Goal: Task Accomplishment & Management: Manage account settings

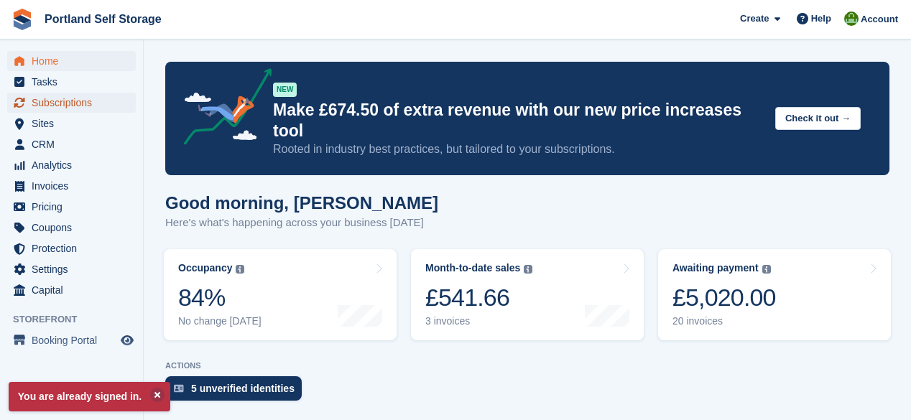
click at [61, 100] on span "Subscriptions" at bounding box center [75, 103] width 86 height 20
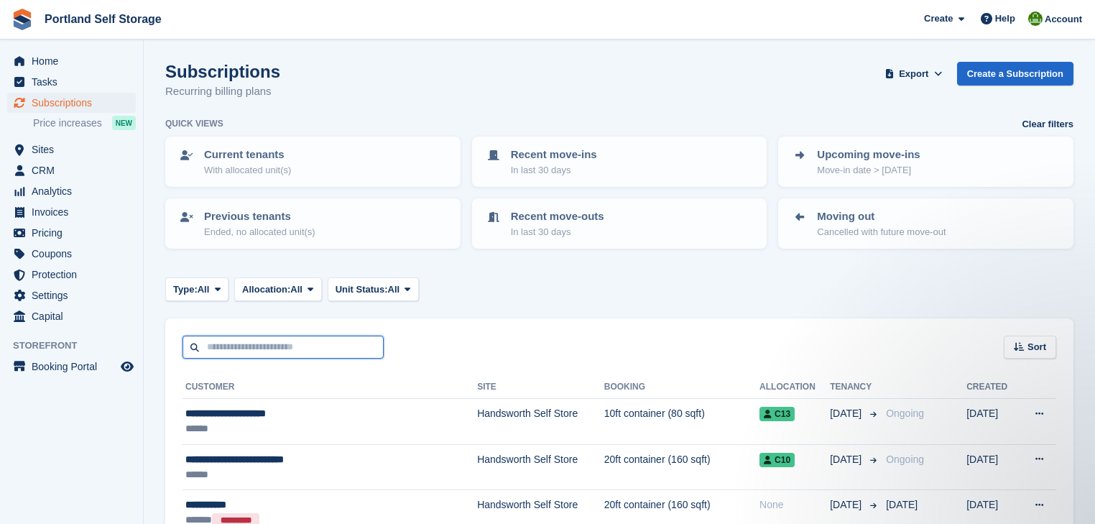
click at [237, 345] on input "text" at bounding box center [283, 348] width 201 height 24
type input "*****"
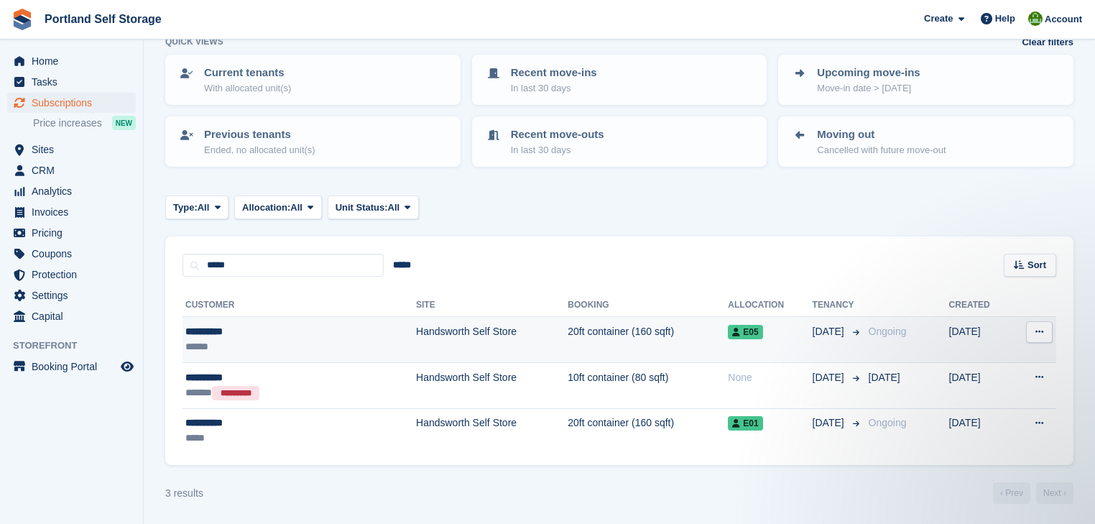
click at [568, 328] on td "20ft container (160 sqft)" at bounding box center [648, 340] width 160 height 46
click at [570, 328] on td "20ft container (160 sqft)" at bounding box center [648, 340] width 160 height 46
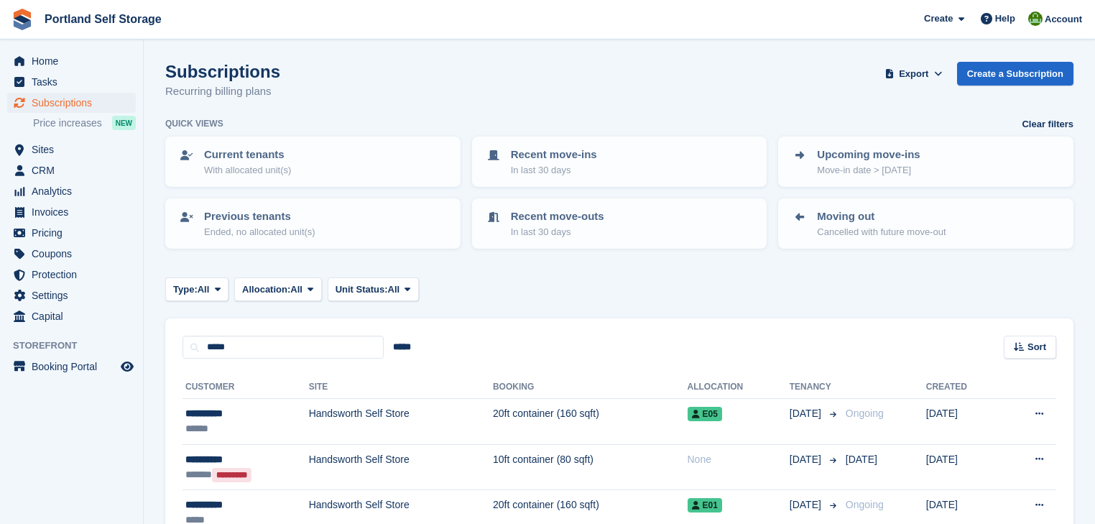
scroll to position [82, 0]
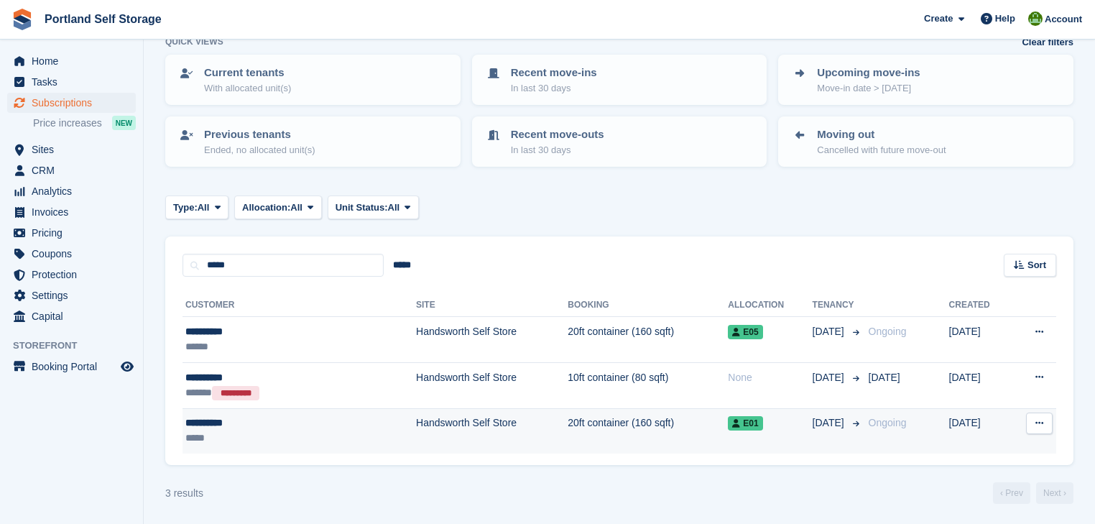
click at [581, 423] on td "20ft container (160 sqft)" at bounding box center [648, 430] width 160 height 45
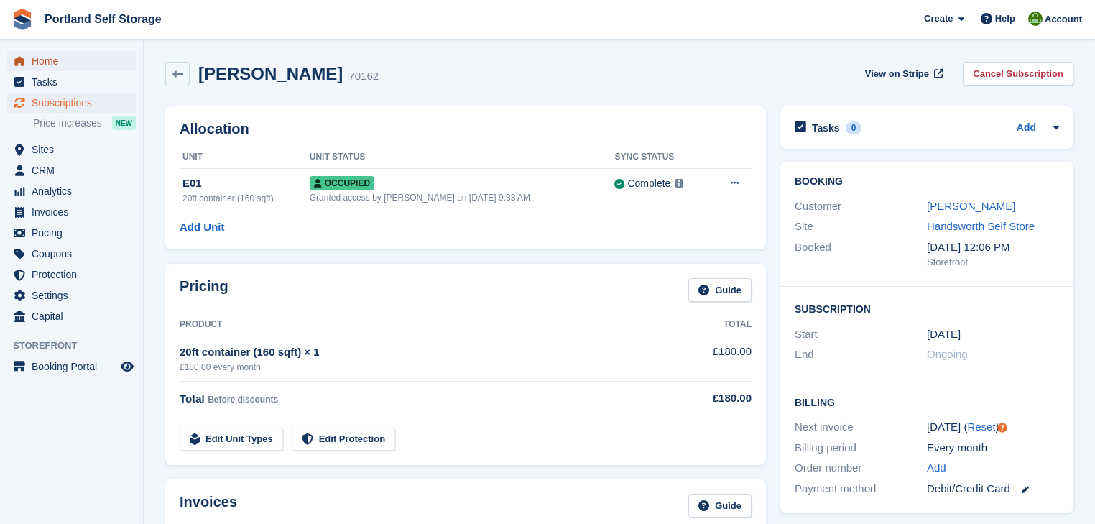
click at [54, 61] on span "Home" at bounding box center [75, 61] width 86 height 20
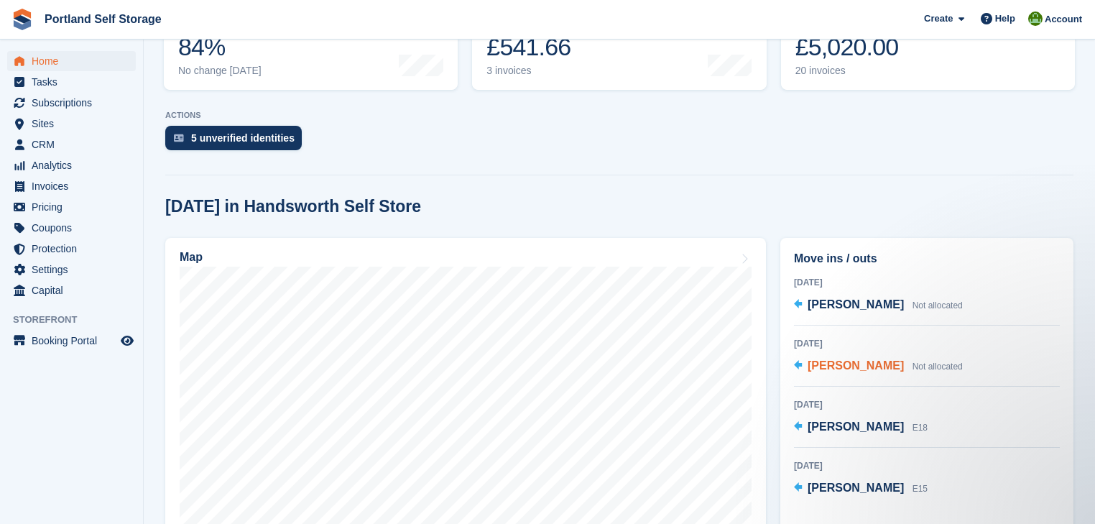
click at [834, 362] on span "Matt Bloor" at bounding box center [856, 365] width 96 height 12
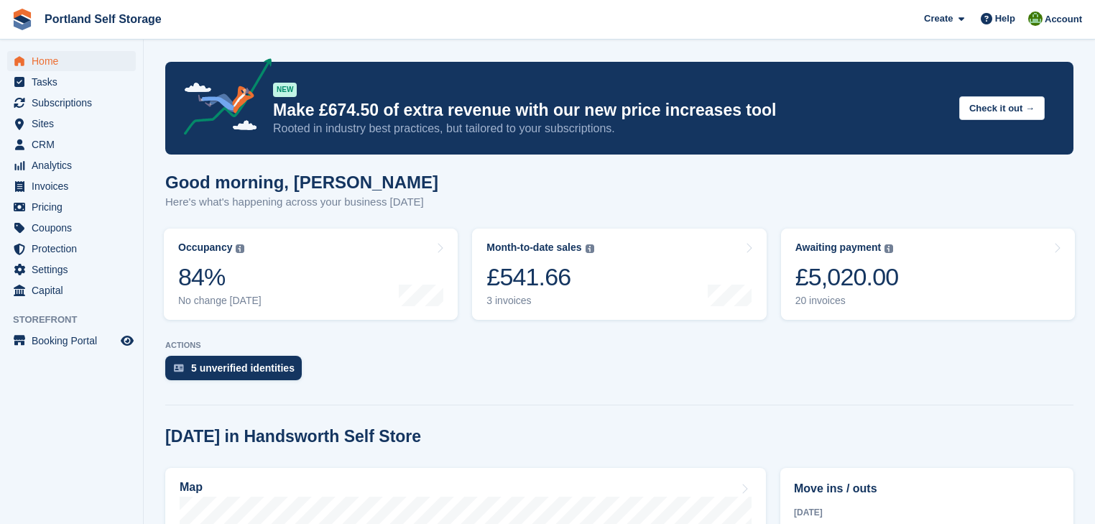
scroll to position [230, 0]
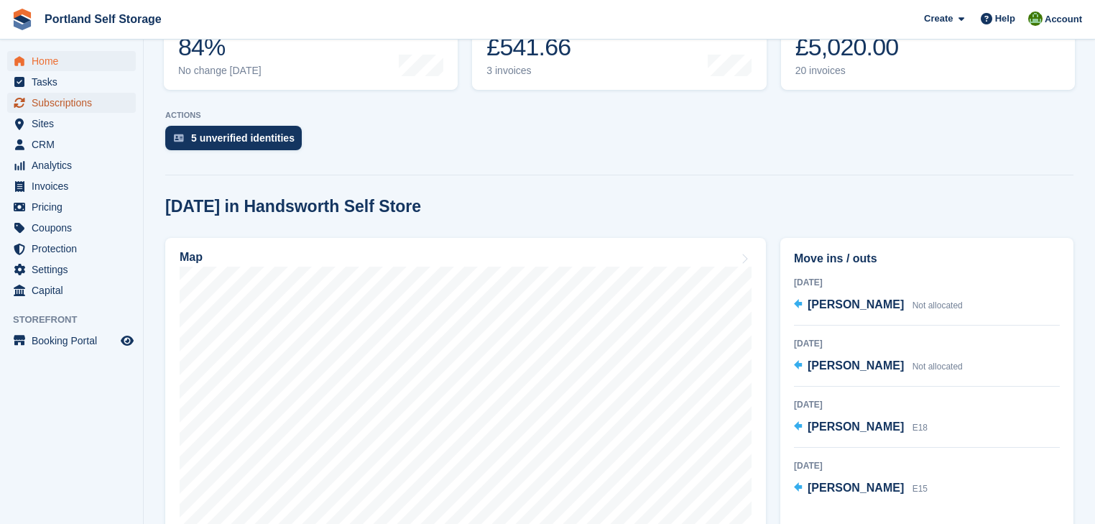
click at [81, 103] on span "Subscriptions" at bounding box center [75, 103] width 86 height 20
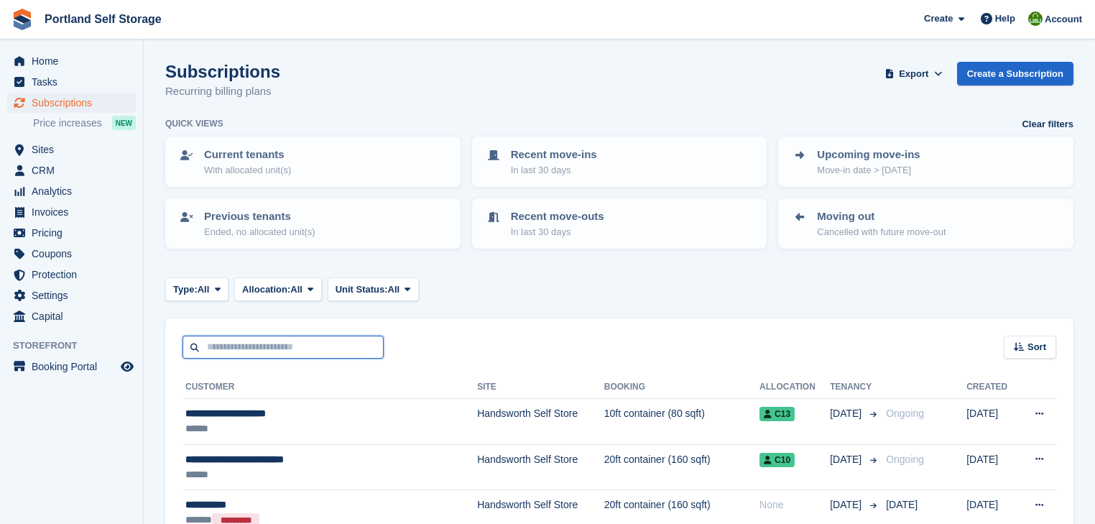
click at [347, 351] on input "text" at bounding box center [283, 348] width 201 height 24
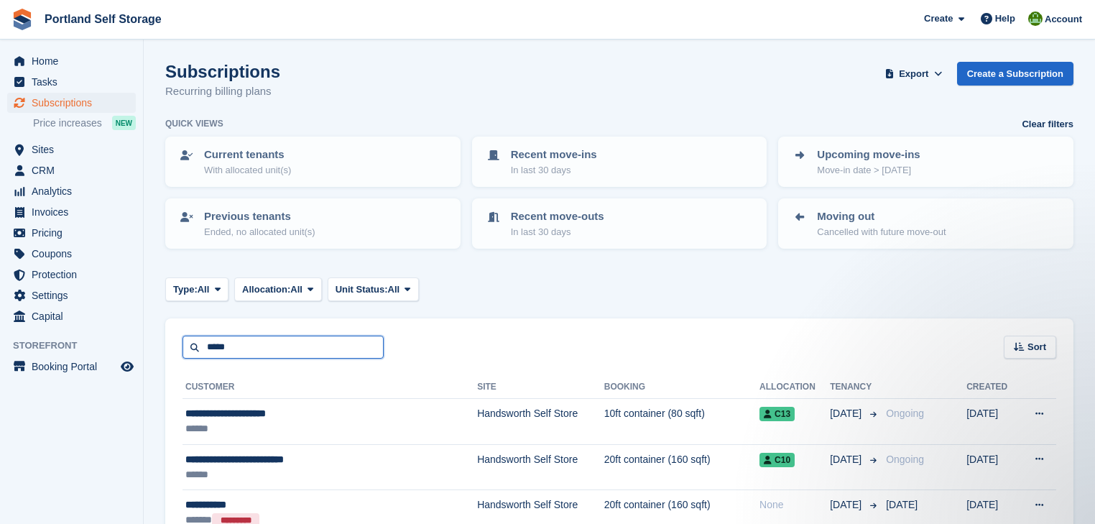
type input "*****"
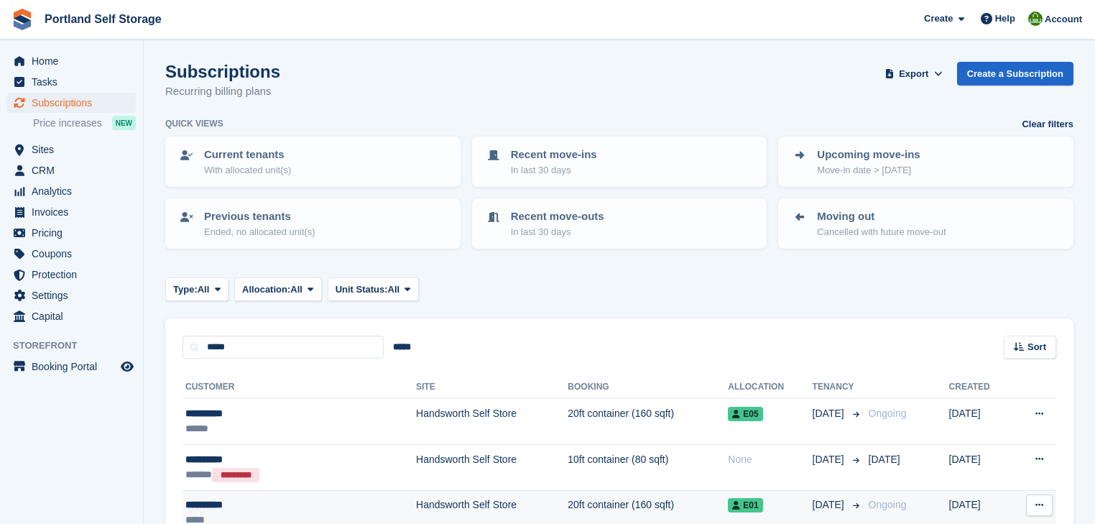
scroll to position [82, 0]
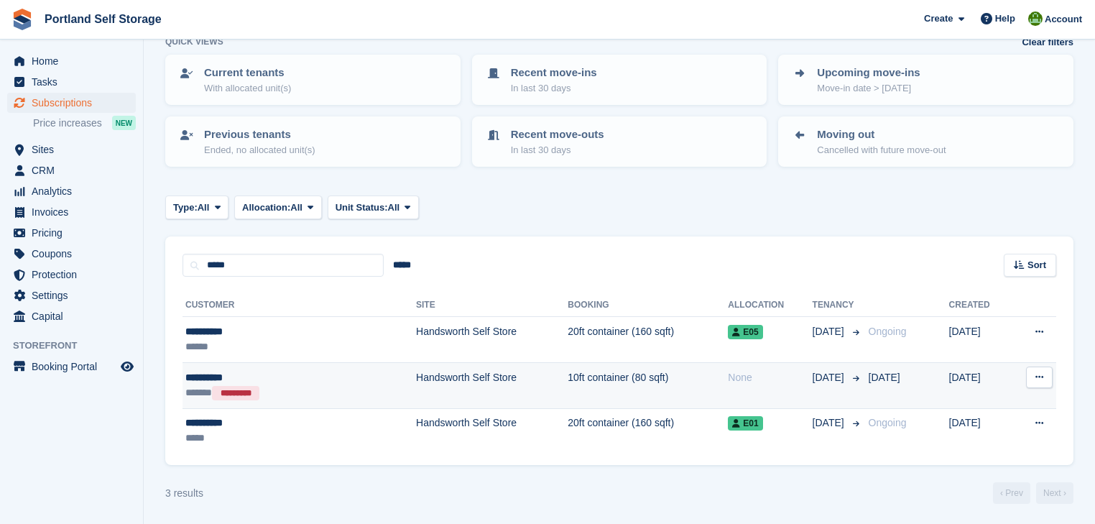
click at [1042, 380] on icon at bounding box center [1040, 376] width 8 height 9
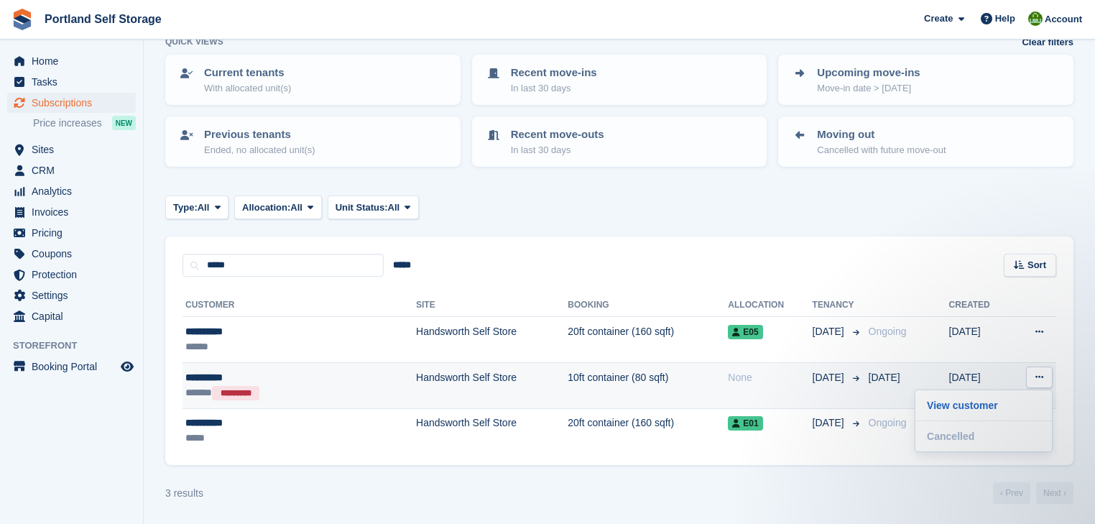
scroll to position [0, 0]
click at [584, 382] on td "10ft container (80 sqft)" at bounding box center [648, 385] width 160 height 46
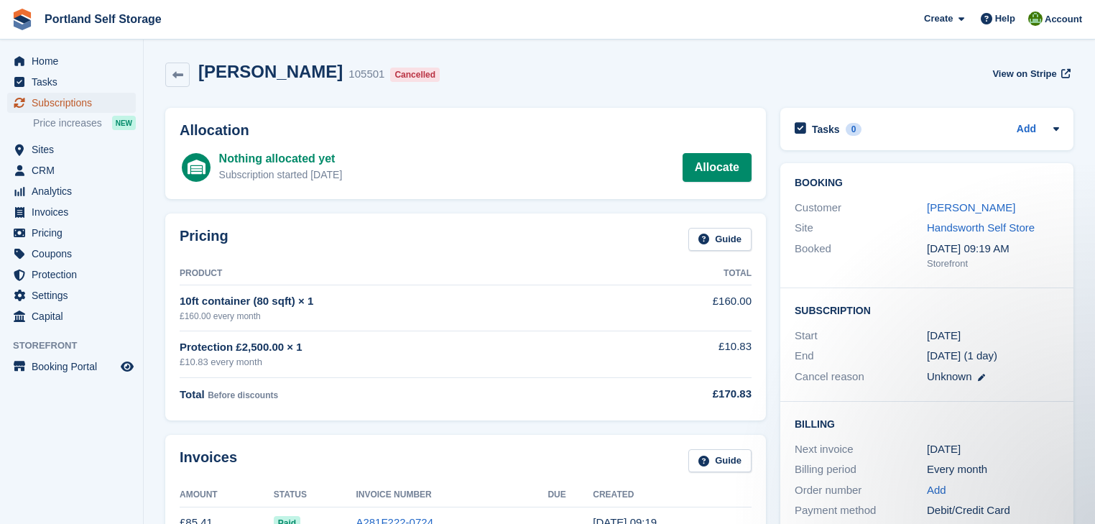
click at [52, 102] on span "Subscriptions" at bounding box center [75, 103] width 86 height 20
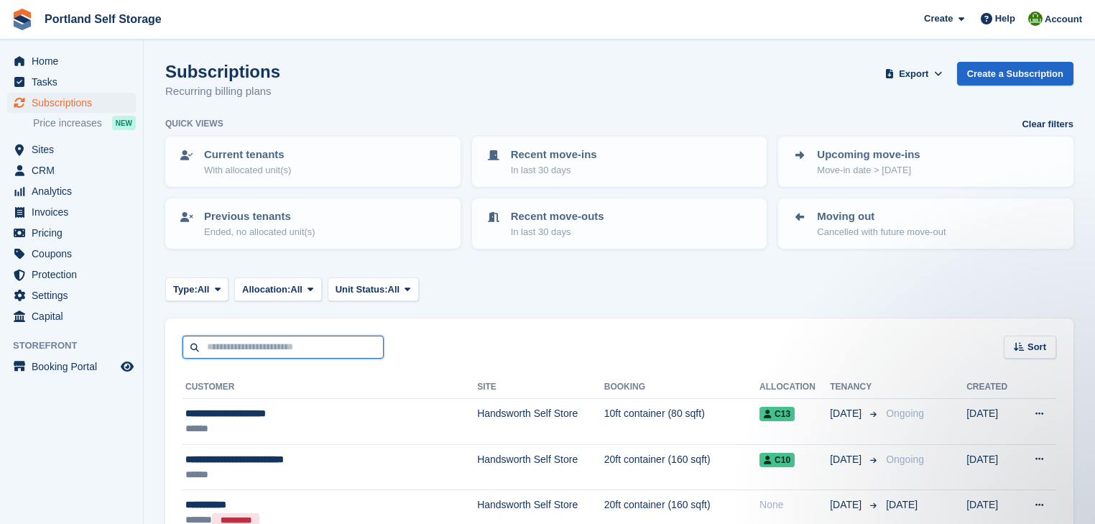
click at [219, 341] on input "text" at bounding box center [283, 348] width 201 height 24
type input "*****"
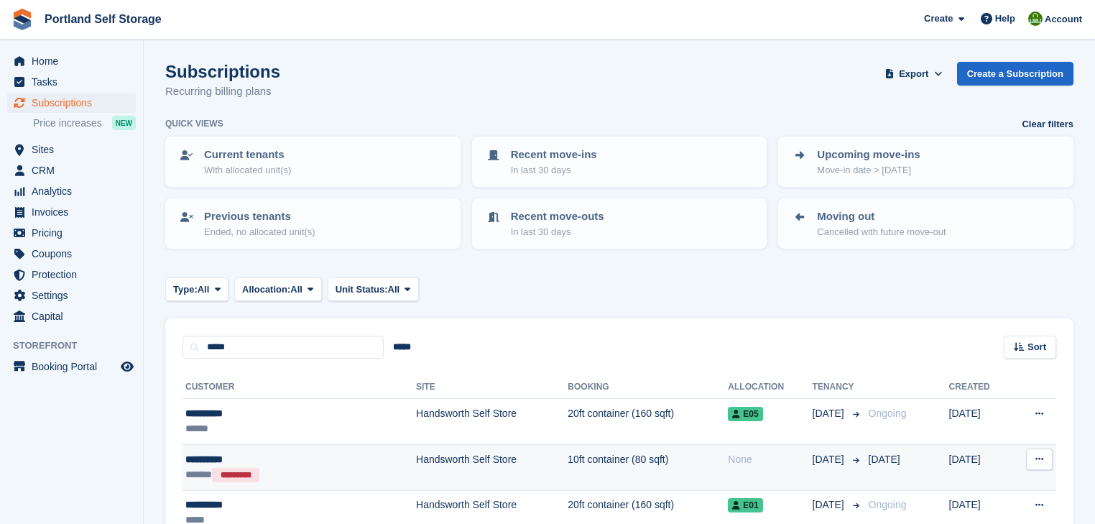
scroll to position [82, 0]
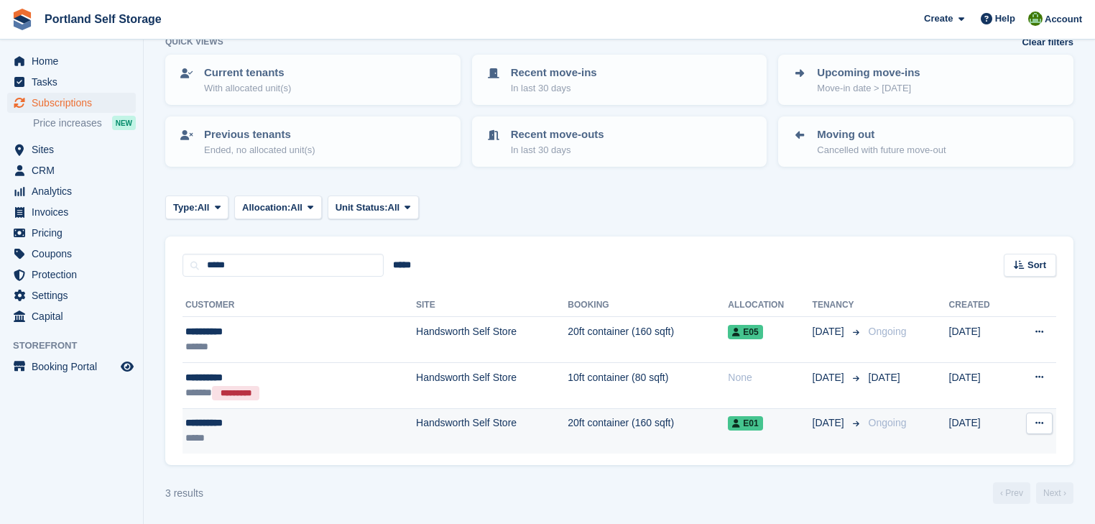
click at [579, 420] on td "20ft container (160 sqft)" at bounding box center [648, 430] width 160 height 45
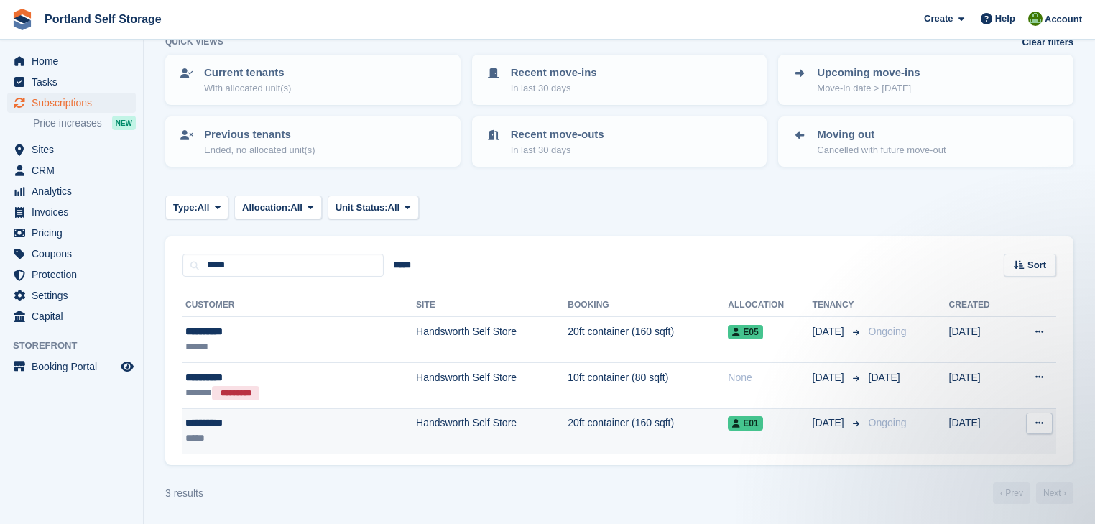
scroll to position [0, 0]
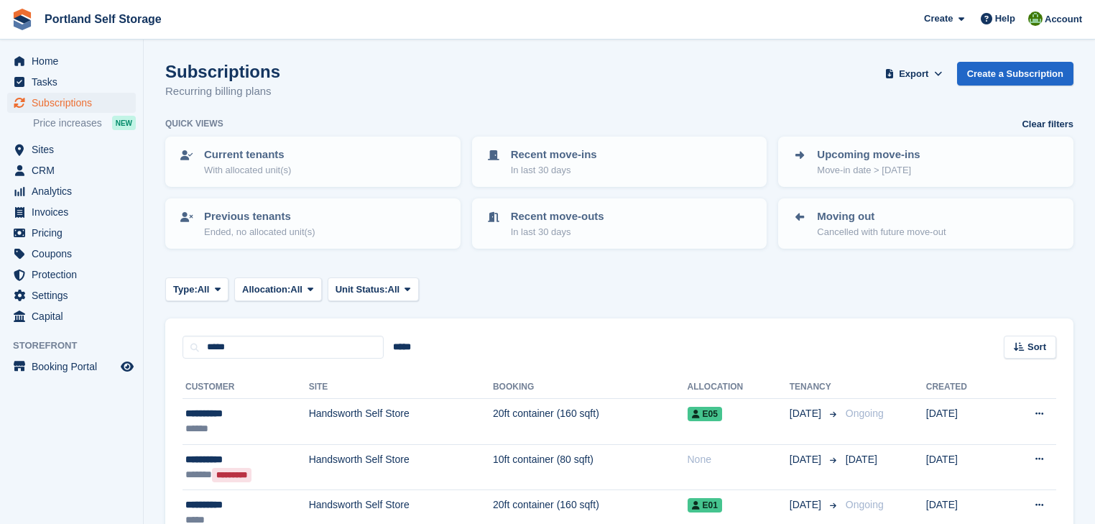
scroll to position [82, 0]
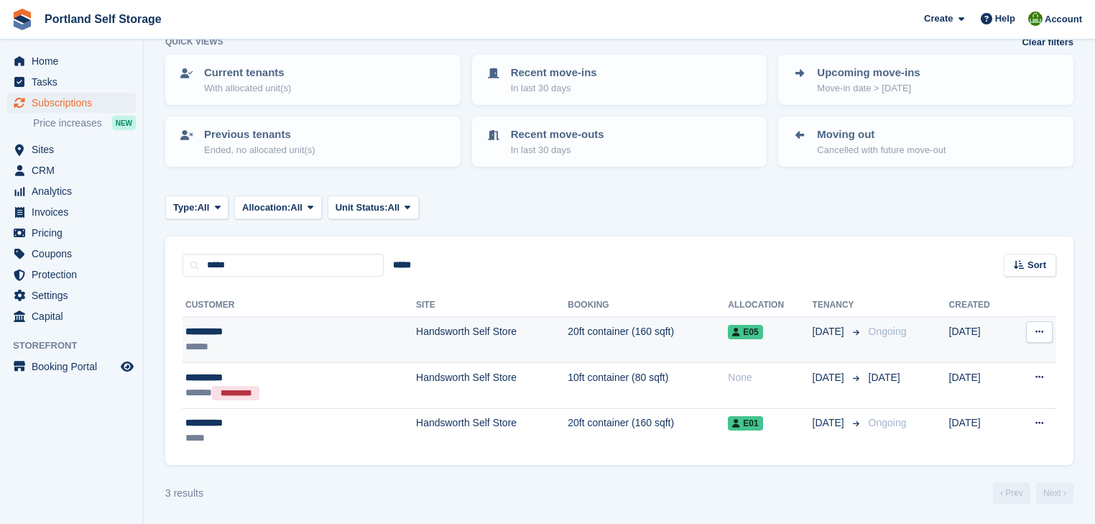
click at [515, 329] on td "Handsworth Self Store" at bounding box center [492, 340] width 152 height 46
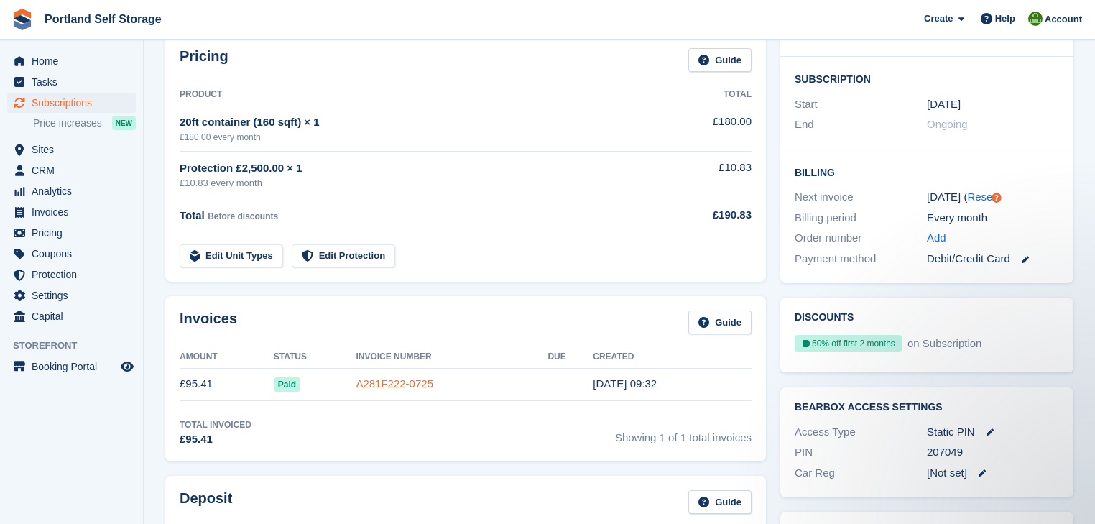
click at [415, 385] on link "A281F222-0725" at bounding box center [395, 383] width 78 height 12
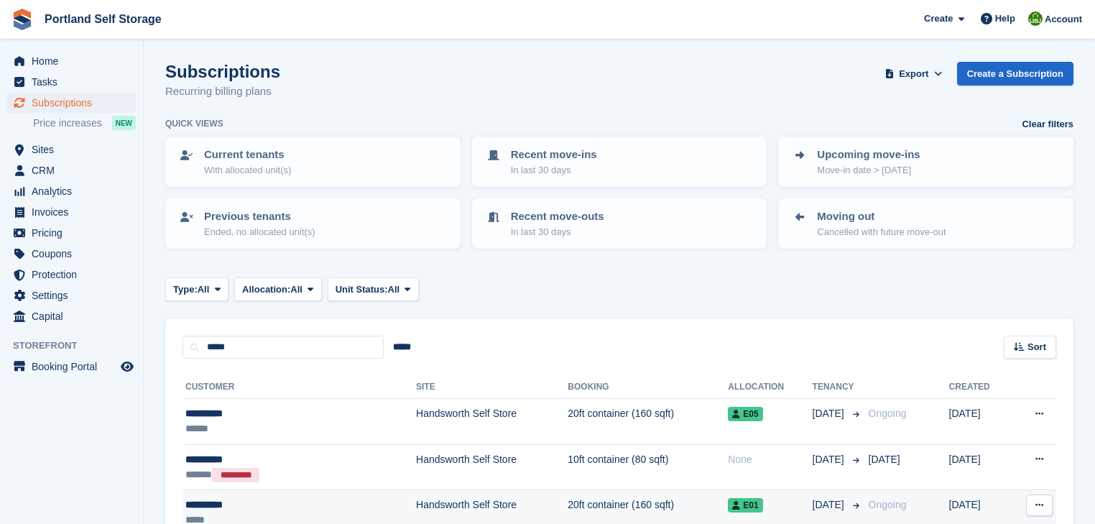
scroll to position [82, 0]
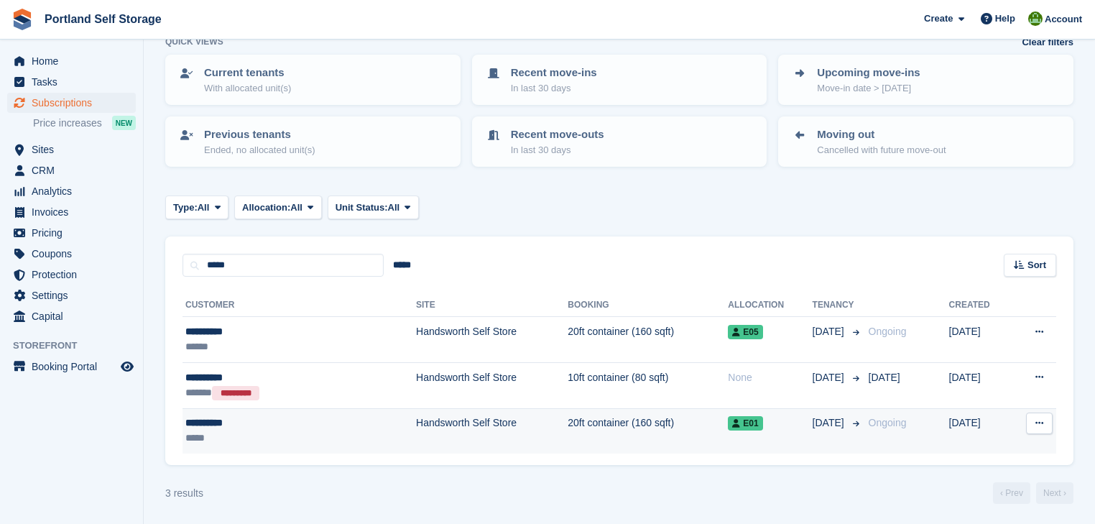
click at [440, 421] on td "Handsworth Self Store" at bounding box center [492, 430] width 152 height 45
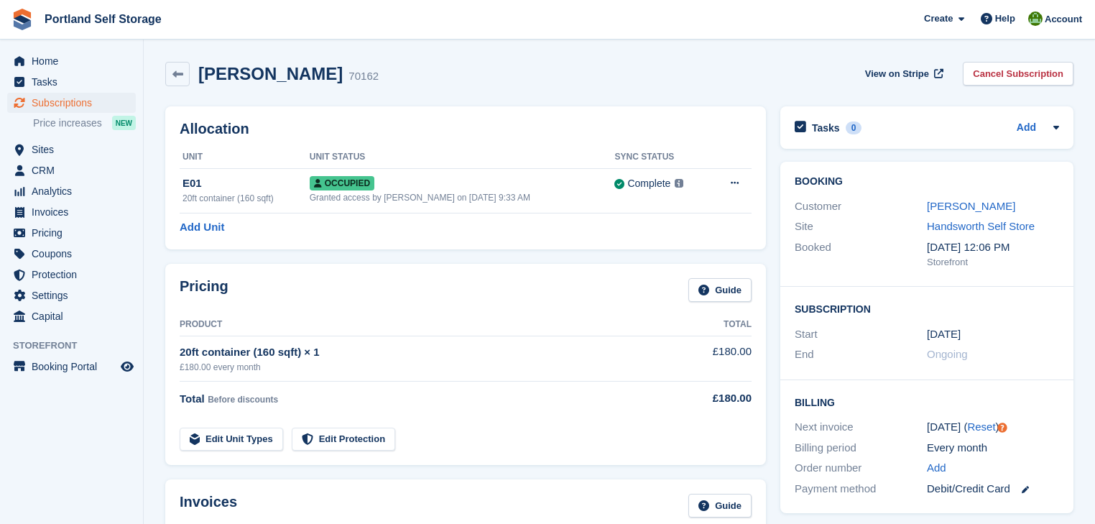
scroll to position [173, 0]
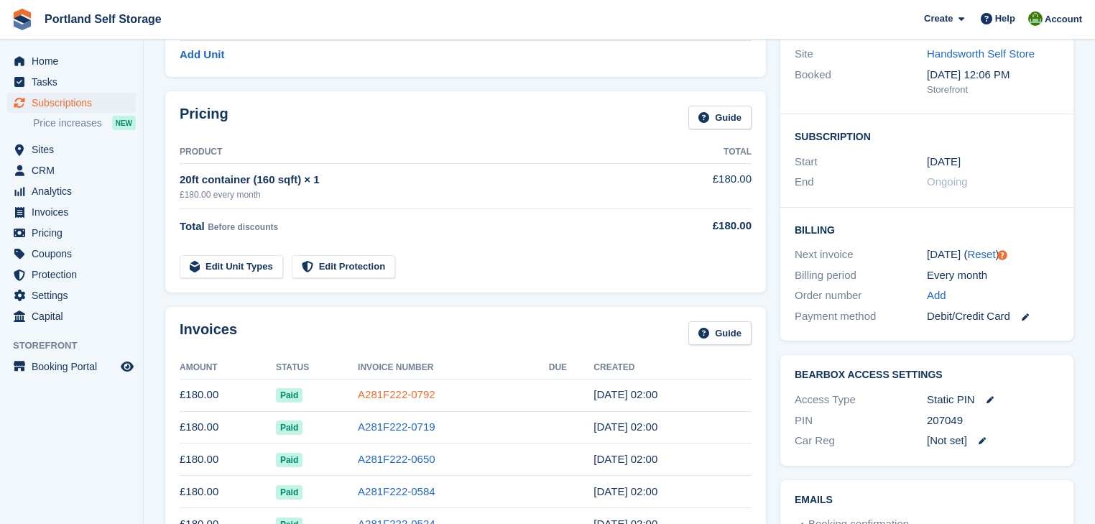
click at [397, 392] on link "A281F222-0792" at bounding box center [397, 394] width 78 height 12
